Goal: Task Accomplishment & Management: Complete application form

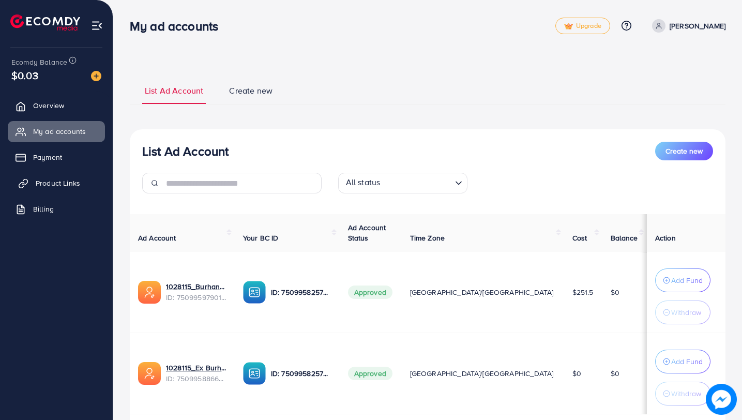
click at [38, 184] on span "Product Links" at bounding box center [58, 183] width 44 height 10
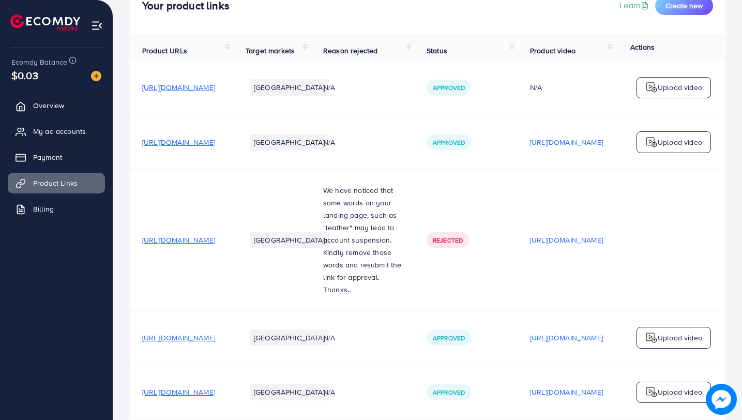
scroll to position [78, 0]
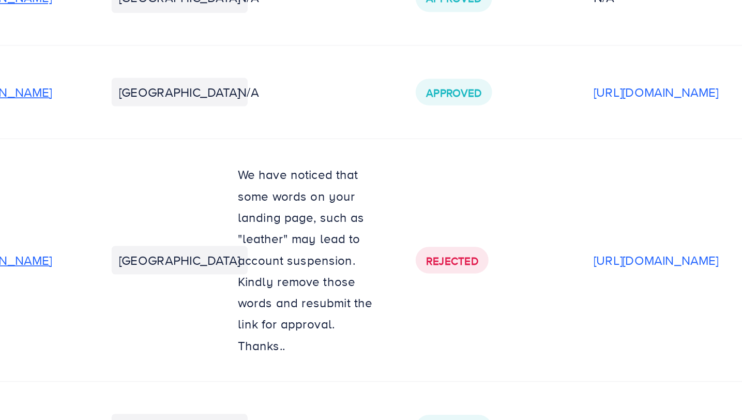
click at [400, 232] on span "We have noticed that some words on your landing page, such as "leather" may lea…" at bounding box center [362, 234] width 79 height 97
click at [463, 245] on span "Rejected" at bounding box center [448, 240] width 30 height 9
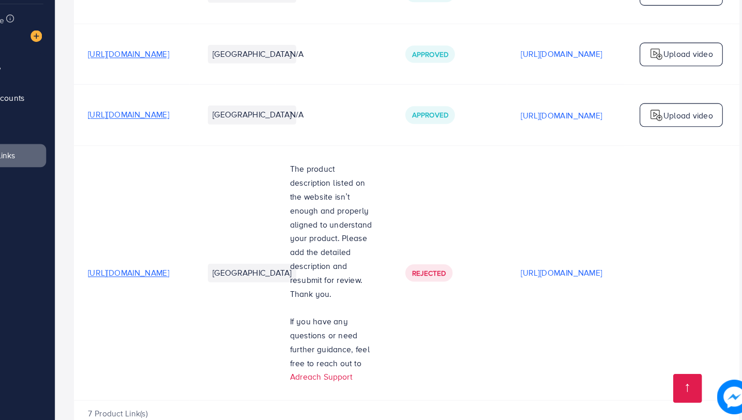
scroll to position [400, 0]
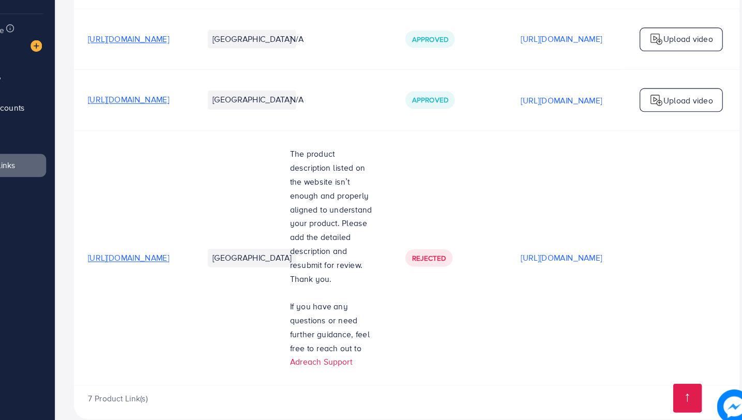
click at [197, 261] on span "[URL][DOMAIN_NAME]" at bounding box center [178, 266] width 73 height 10
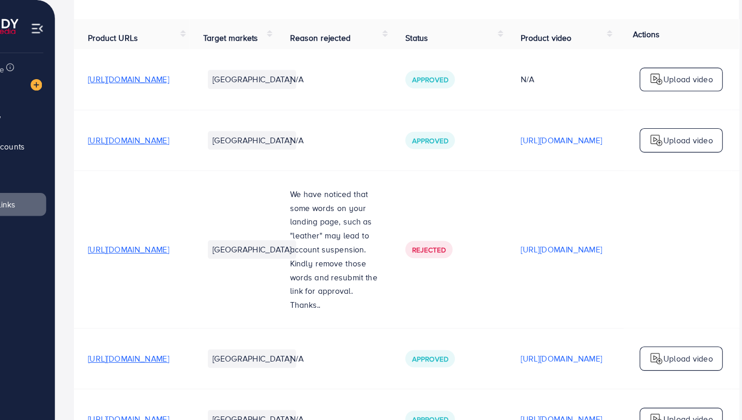
scroll to position [0, 0]
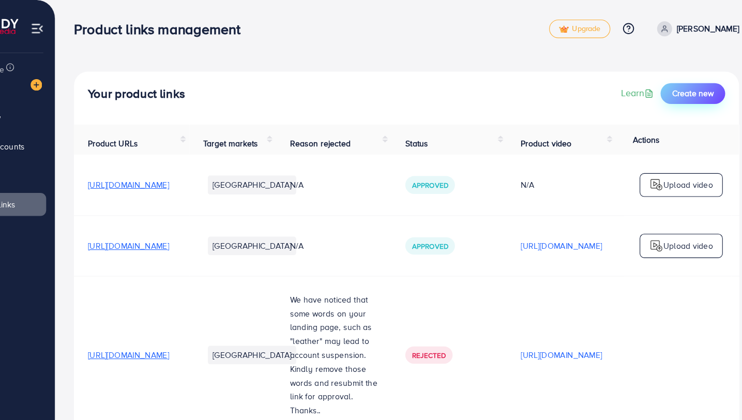
click at [688, 81] on span "Create new" at bounding box center [684, 84] width 37 height 10
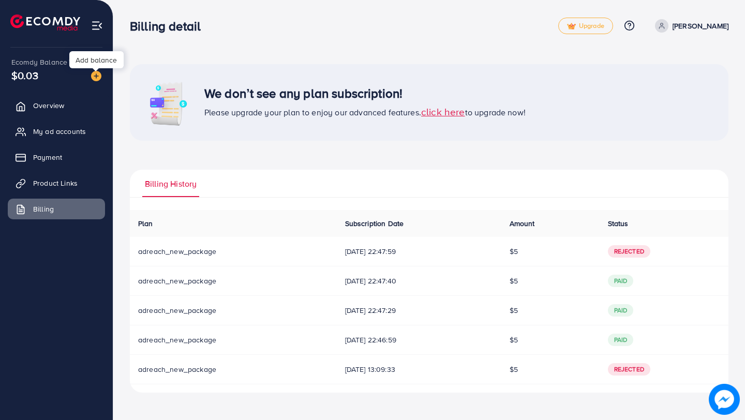
click at [98, 78] on img at bounding box center [96, 76] width 10 height 10
click at [463, 110] on span "click here" at bounding box center [443, 111] width 44 height 14
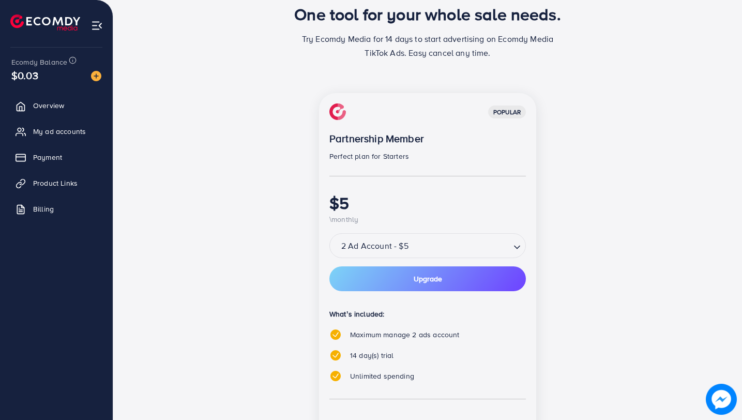
scroll to position [71, 0]
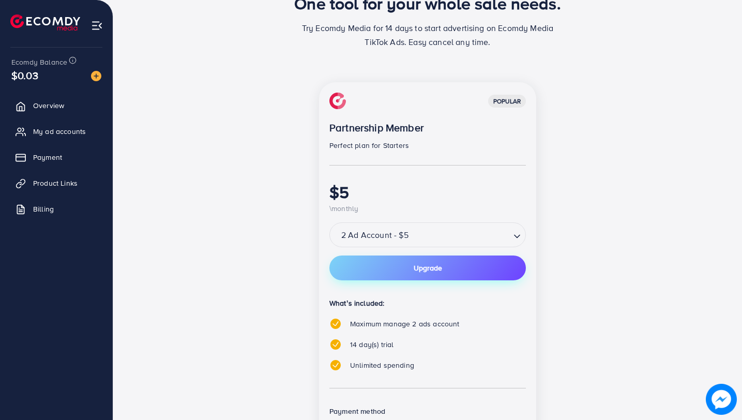
click at [460, 267] on button "Upgrade" at bounding box center [427, 268] width 197 height 25
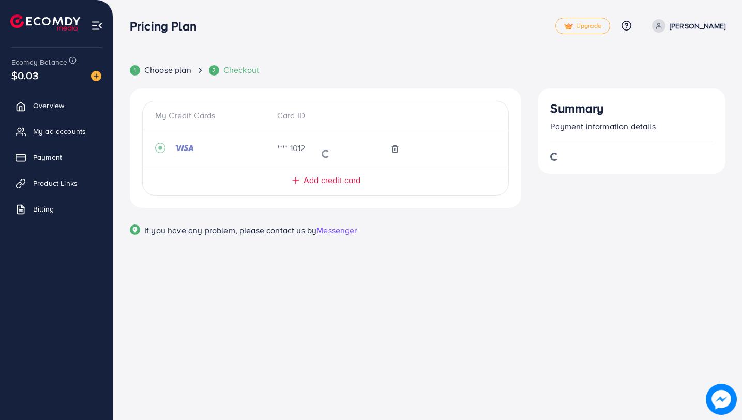
scroll to position [0, 0]
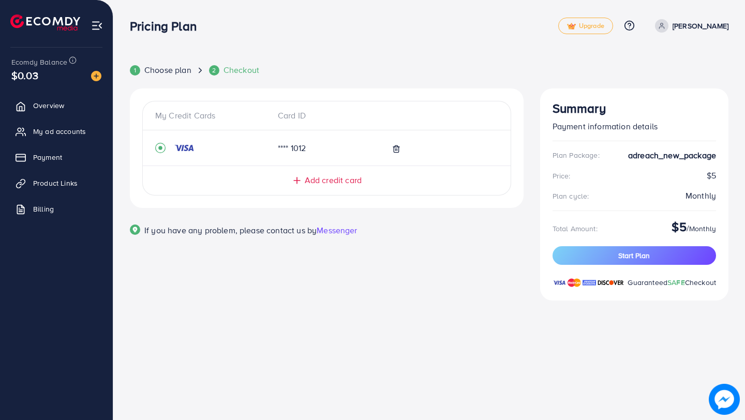
click at [326, 177] on span "Add credit card" at bounding box center [333, 180] width 57 height 12
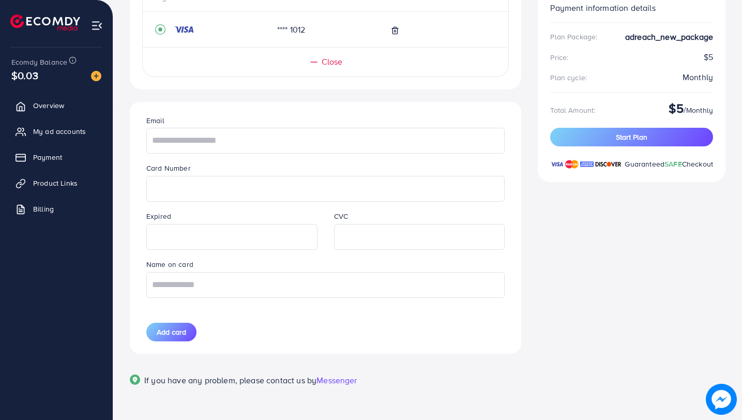
scroll to position [127, 0]
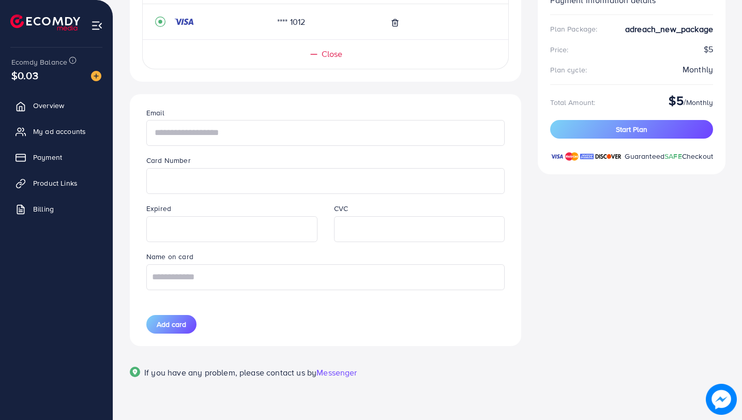
click at [222, 133] on input "text" at bounding box center [325, 133] width 358 height 26
drag, startPoint x: 220, startPoint y: 134, endPoint x: 224, endPoint y: 138, distance: 5.6
click at [224, 138] on input "**********" at bounding box center [325, 133] width 358 height 26
type input "**********"
click at [241, 282] on input "text" at bounding box center [325, 277] width 358 height 26
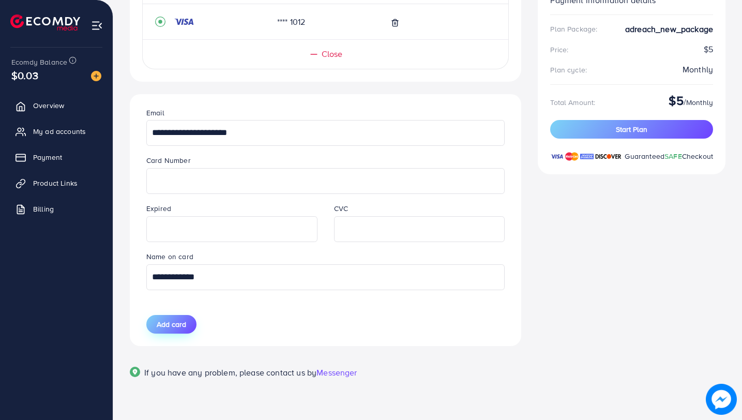
type input "**********"
click at [185, 321] on span "Add card" at bounding box center [171, 324] width 29 height 10
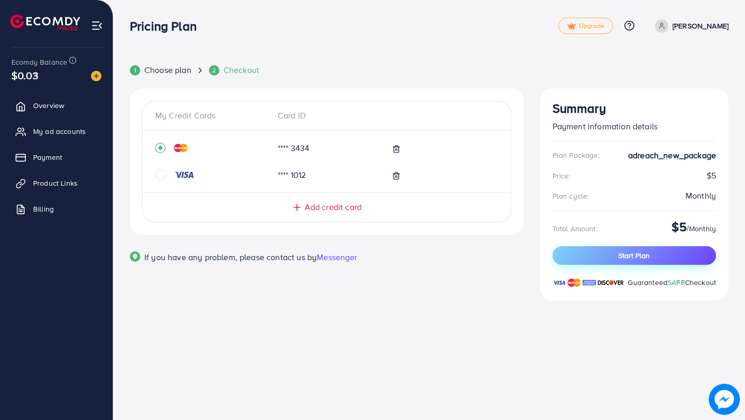
click at [587, 252] on button "Start Plan" at bounding box center [633, 255] width 163 height 19
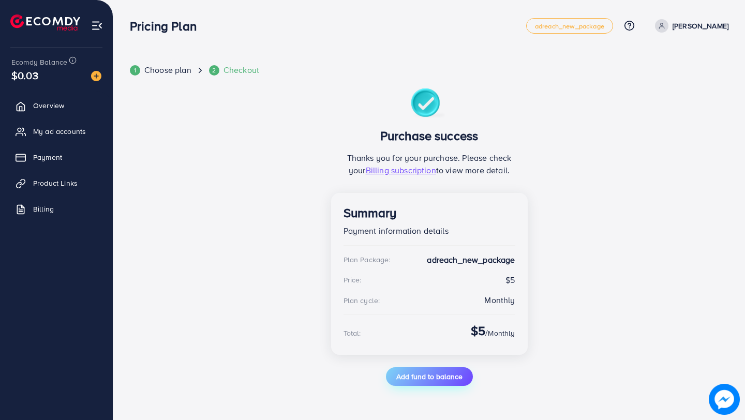
click at [406, 382] on button "Add fund to balance" at bounding box center [429, 376] width 87 height 19
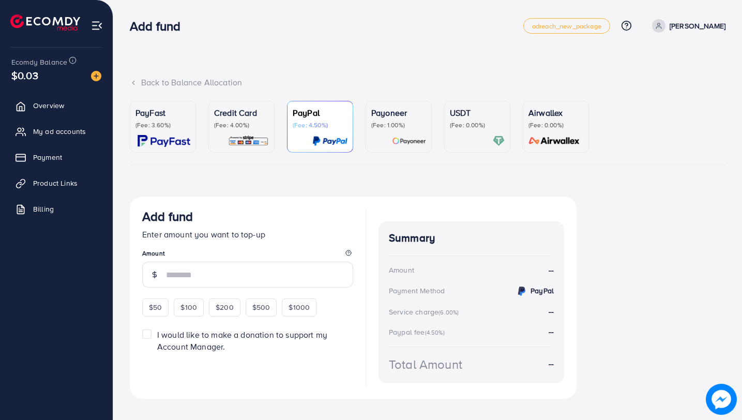
click at [96, 79] on img at bounding box center [96, 76] width 10 height 10
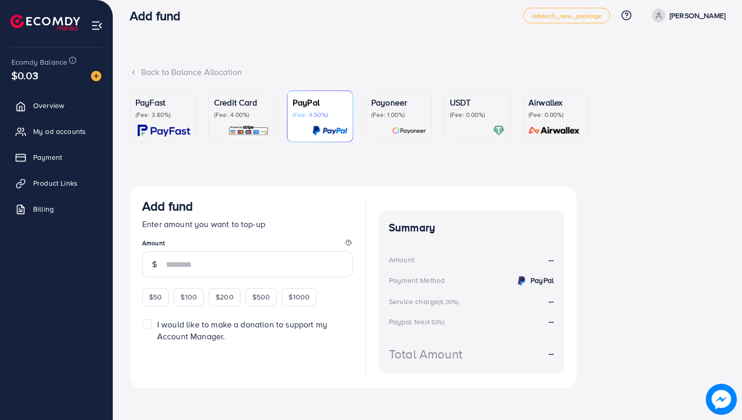
scroll to position [16, 0]
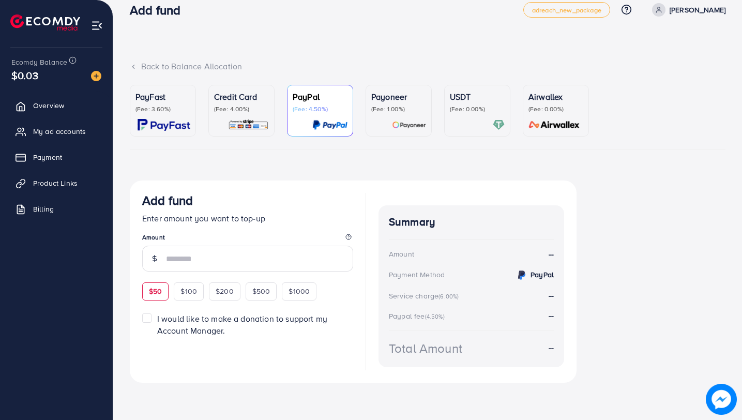
click at [161, 299] on div "$50" at bounding box center [155, 291] width 26 height 18
type input "**"
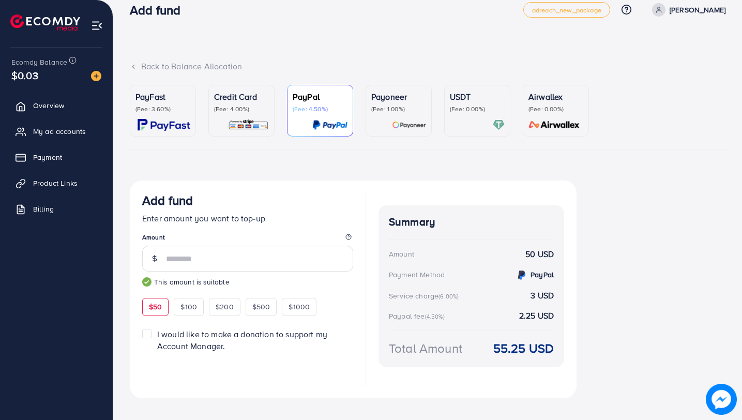
click at [398, 162] on div "PayFast (Fee: 3.60%) Credit Card (Fee: 4.00%) PayPal (Fee: 4.50%) Payoneer (Fee…" at bounding box center [428, 252] width 596 height 334
click at [397, 110] on p "(Fee: 1.00%)" at bounding box center [398, 109] width 55 height 8
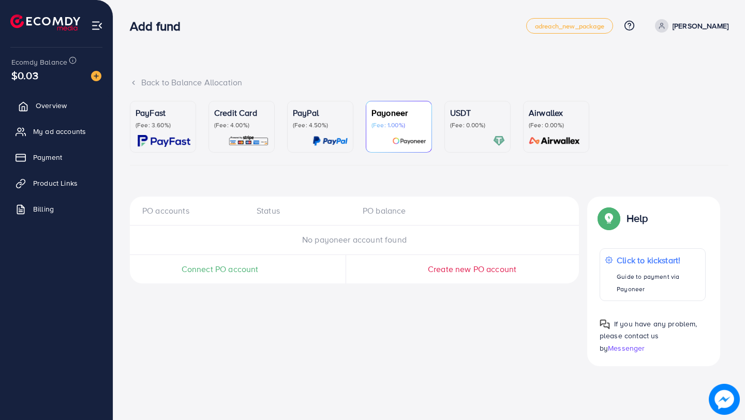
click at [30, 106] on link "Overview" at bounding box center [56, 105] width 97 height 21
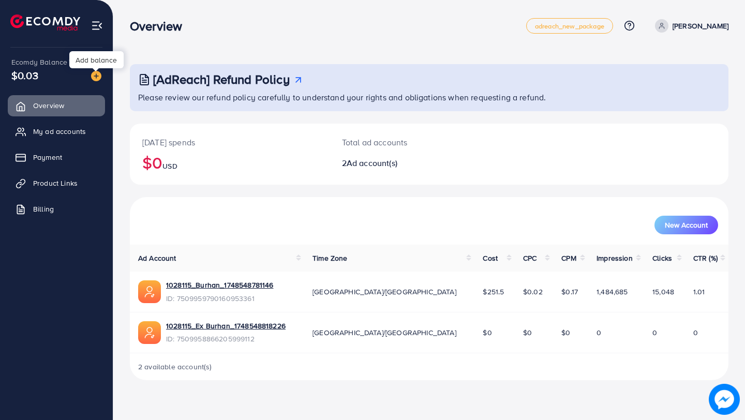
click at [100, 75] on img at bounding box center [96, 76] width 10 height 10
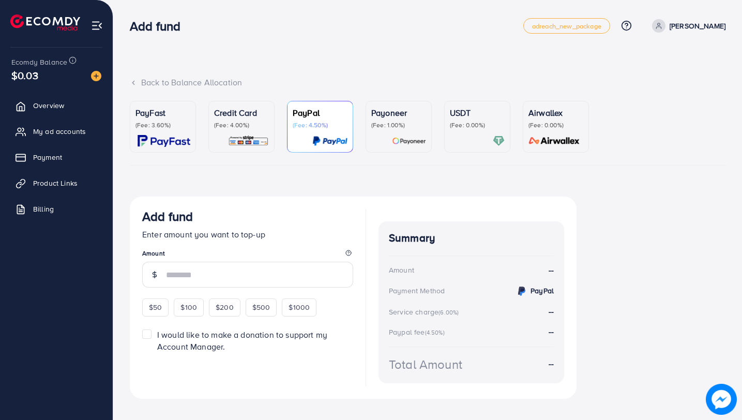
click at [403, 132] on div "Payoneer (Fee: 1.00%)" at bounding box center [398, 127] width 55 height 40
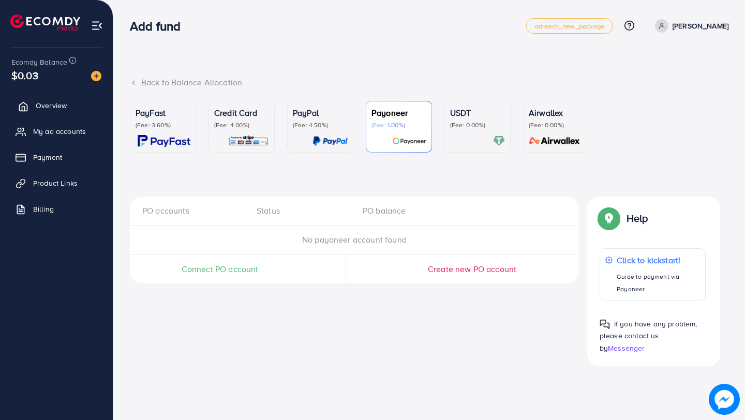
click at [72, 107] on link "Overview" at bounding box center [56, 105] width 97 height 21
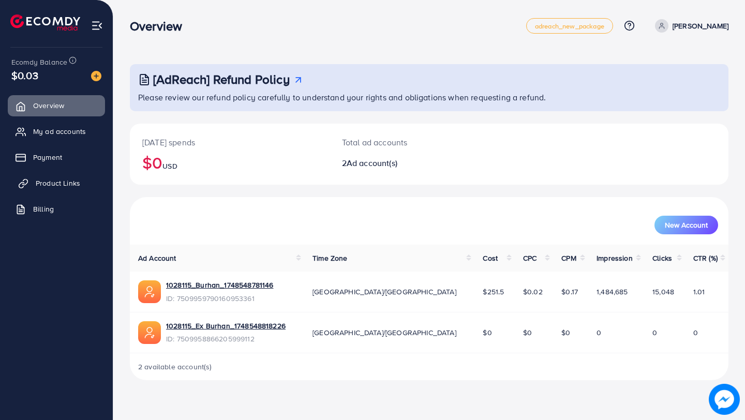
click at [62, 185] on span "Product Links" at bounding box center [58, 183] width 44 height 10
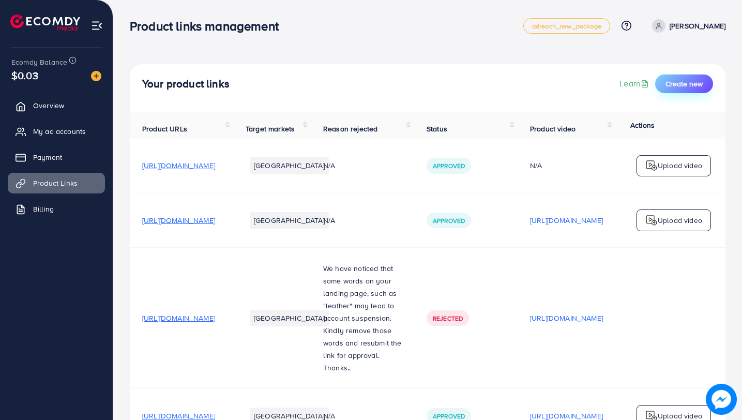
click at [699, 80] on span "Create new" at bounding box center [684, 84] width 37 height 10
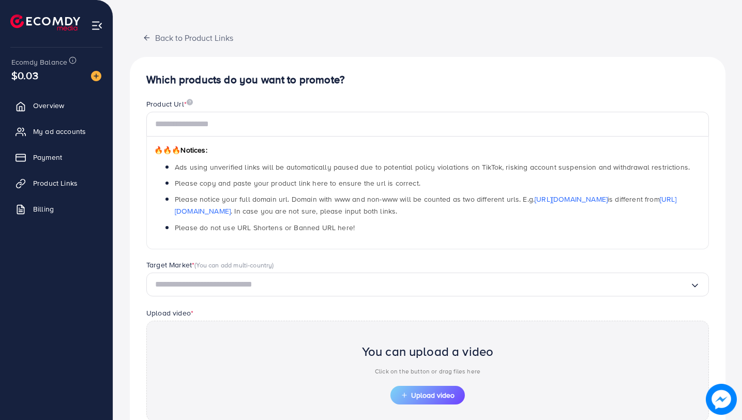
scroll to position [115, 0]
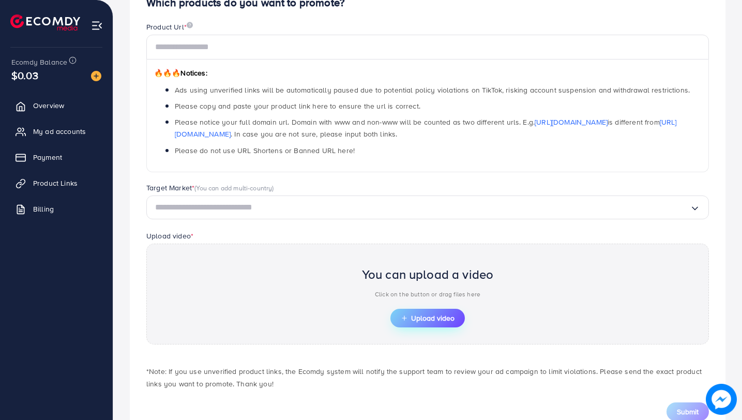
click at [430, 314] on span "Upload video" at bounding box center [428, 317] width 54 height 7
click at [403, 323] on button "Upload video" at bounding box center [428, 318] width 74 height 19
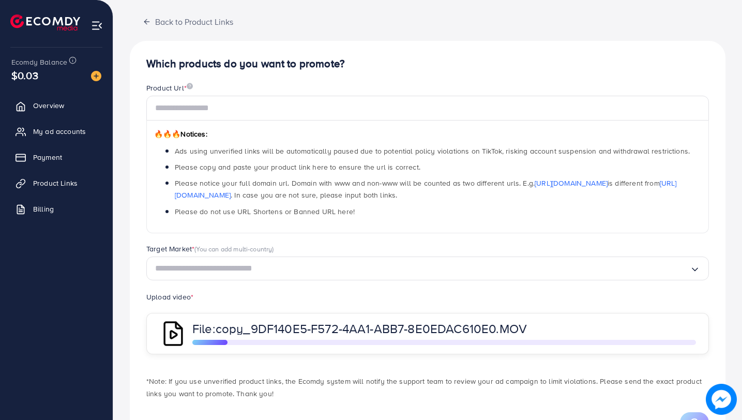
scroll to position [99, 0]
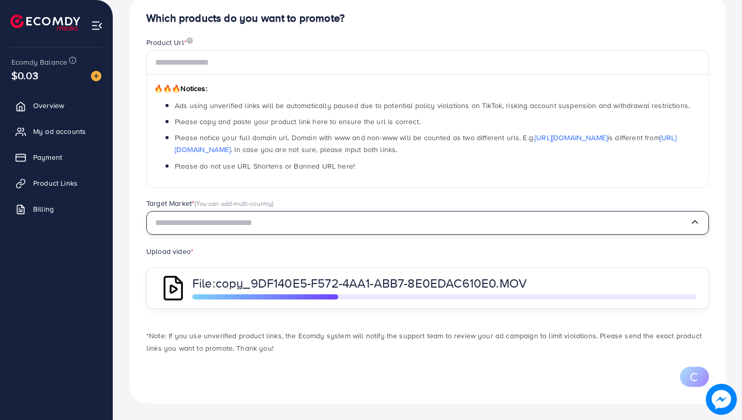
click at [337, 215] on input "Search for option" at bounding box center [422, 223] width 535 height 16
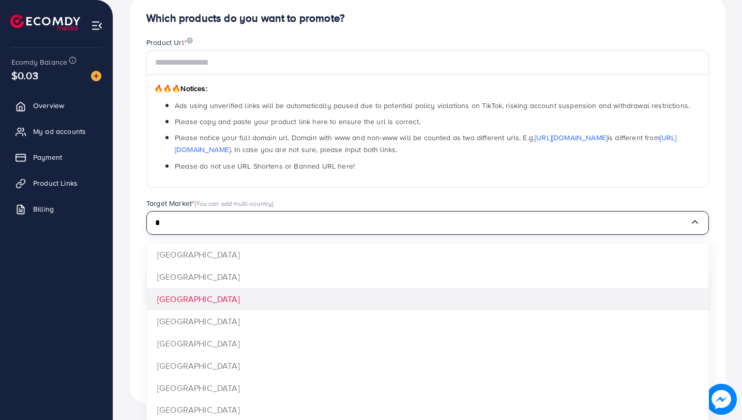
type input "*"
click at [236, 299] on div "Which products do you want to promote? Product Url * 🔥🔥🔥 Notices: Ads using unv…" at bounding box center [428, 199] width 596 height 408
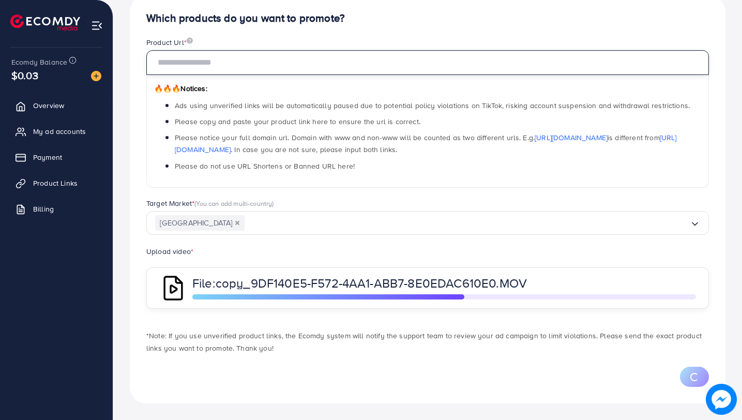
click at [310, 70] on input "text" at bounding box center [427, 62] width 563 height 25
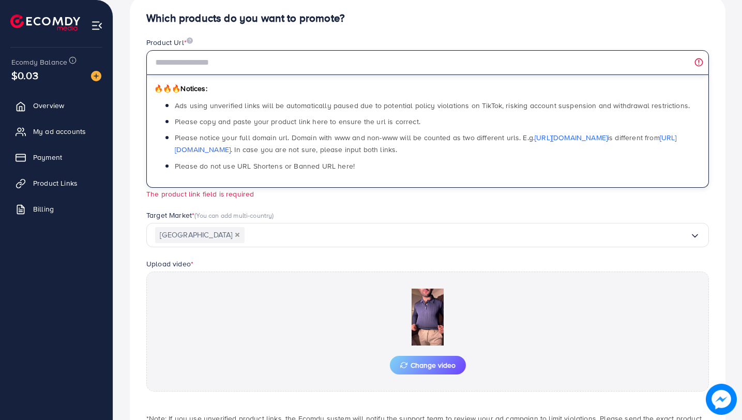
paste input "**********"
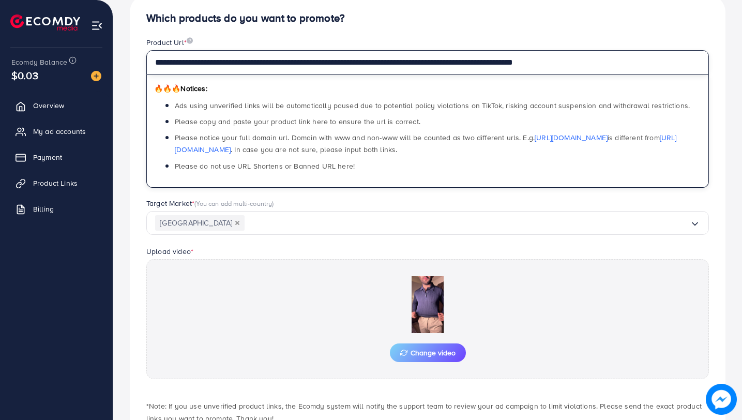
type input "**********"
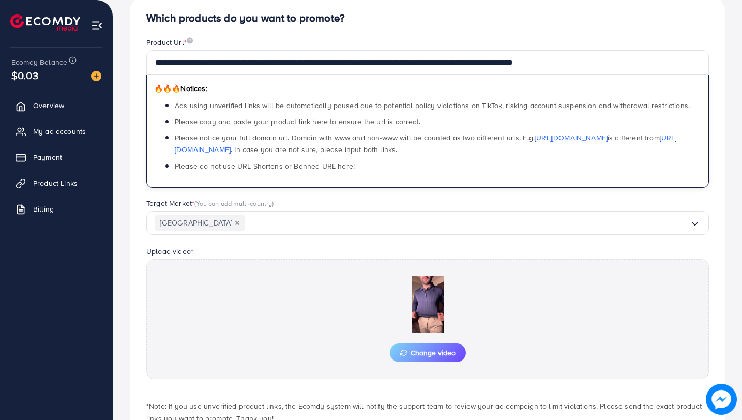
click at [488, 193] on div "**********" at bounding box center [427, 117] width 579 height 161
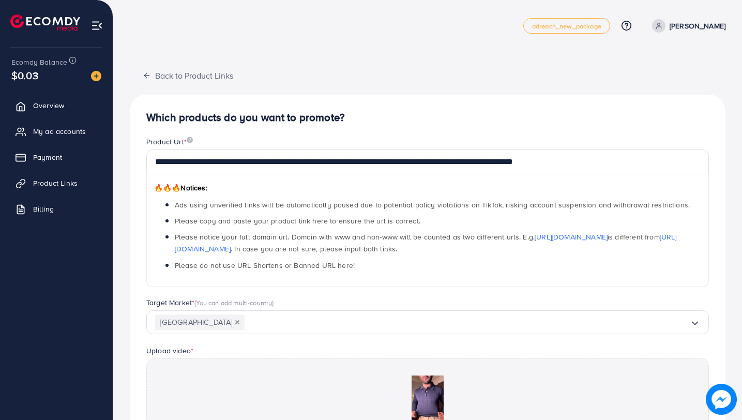
scroll to position [169, 0]
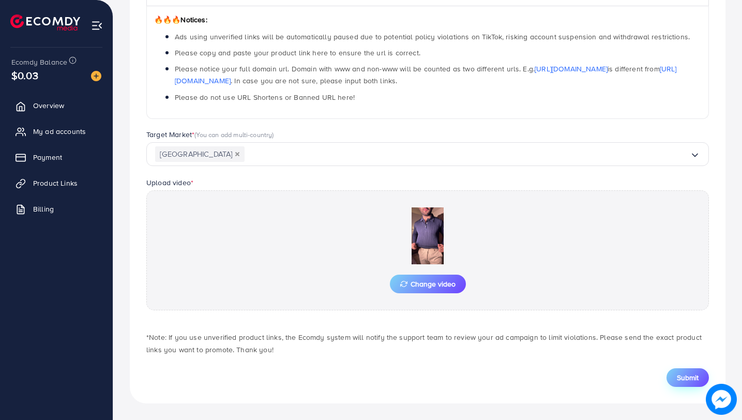
click at [672, 375] on button "Submit" at bounding box center [688, 377] width 42 height 19
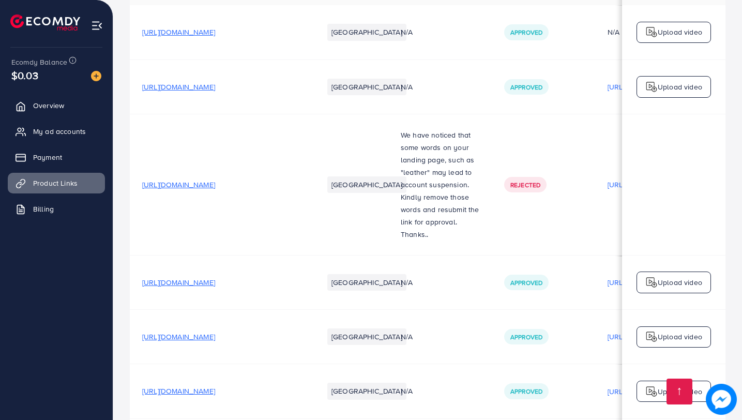
scroll to position [455, 0]
